Goal: Navigation & Orientation: Find specific page/section

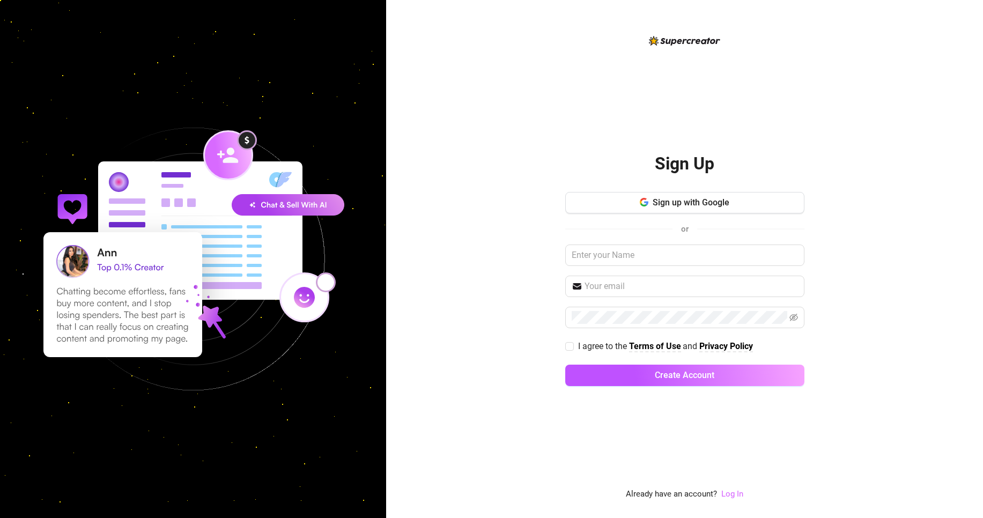
click at [728, 496] on link "Log In" at bounding box center [732, 494] width 22 height 10
